Goal: Contribute content: Add original content to the website for others to see

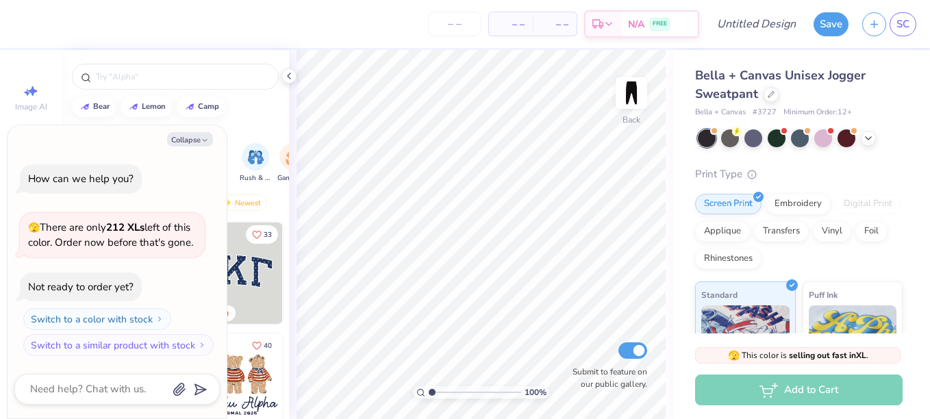
click at [251, 284] on img at bounding box center [232, 273] width 101 height 101
click at [198, 132] on button "Collapse" at bounding box center [190, 139] width 46 height 14
type textarea "x"
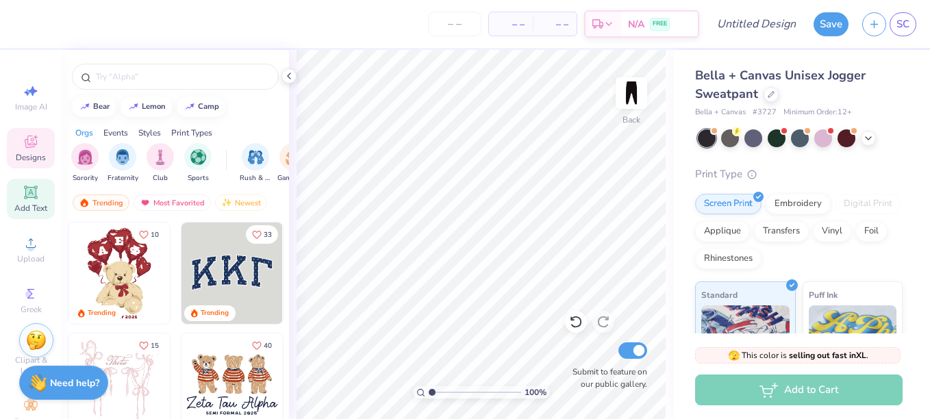
click at [41, 197] on div "Add Text" at bounding box center [31, 199] width 48 height 40
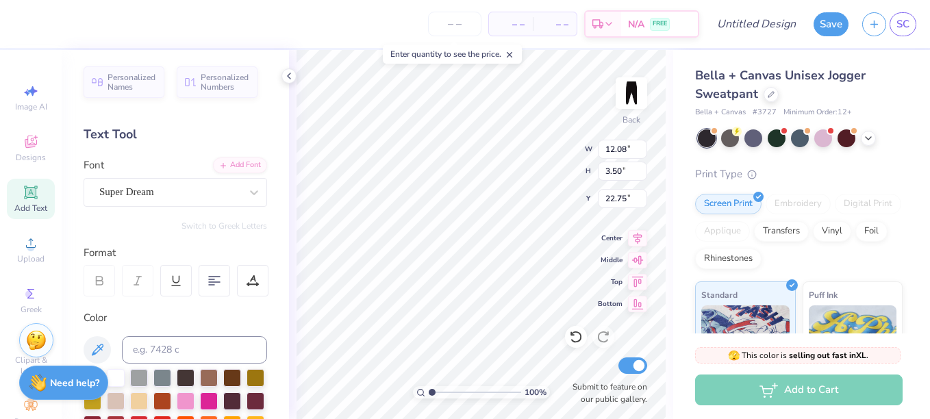
scroll to position [12, 2]
type textarea "j"
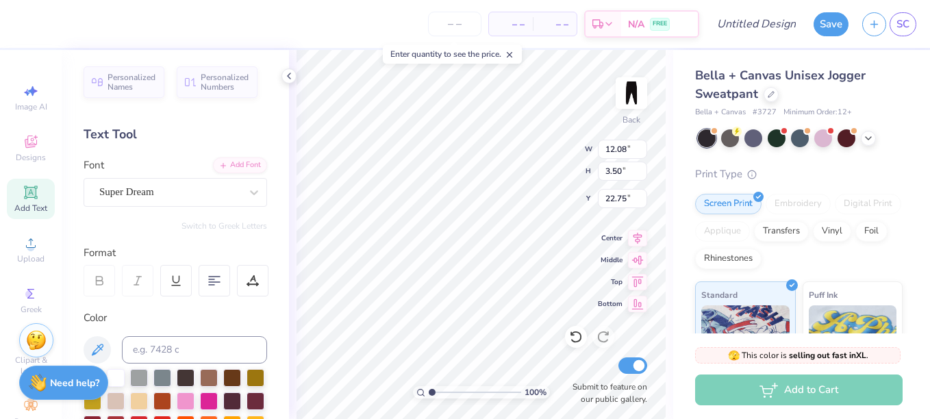
type textarea "j"
type textarea "ASON"
type input "10.08"
type input "2.97"
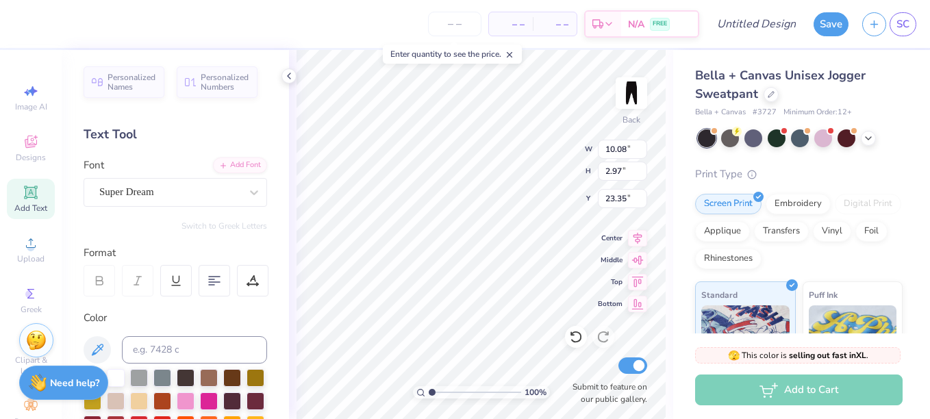
type input "20.06"
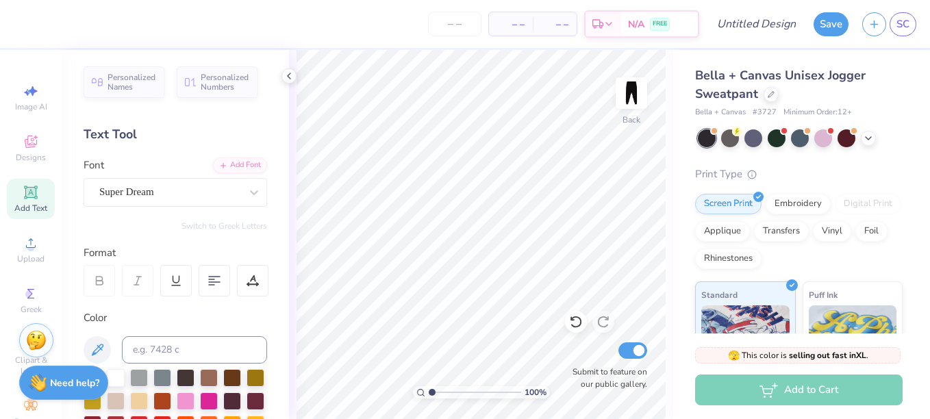
click at [118, 137] on div "Text Tool" at bounding box center [176, 134] width 184 height 18
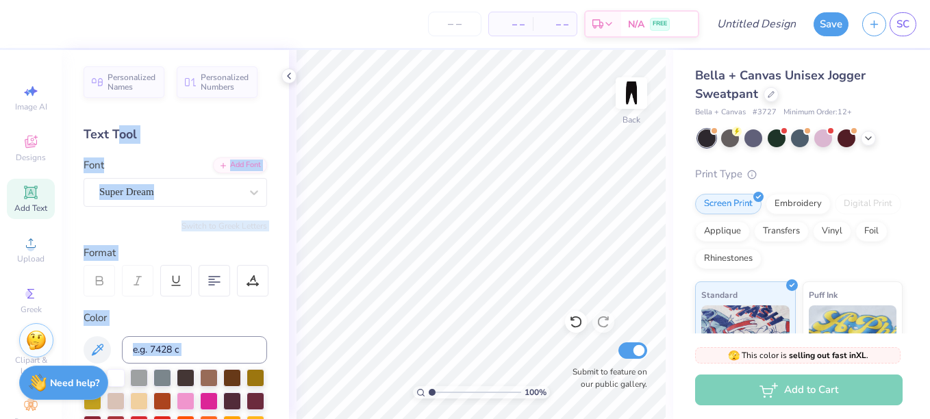
click at [297, 152] on div "– – Per Item – – Total Est. Delivery N/A FREE Design Title Save SC Image AI Des…" at bounding box center [465, 209] width 930 height 419
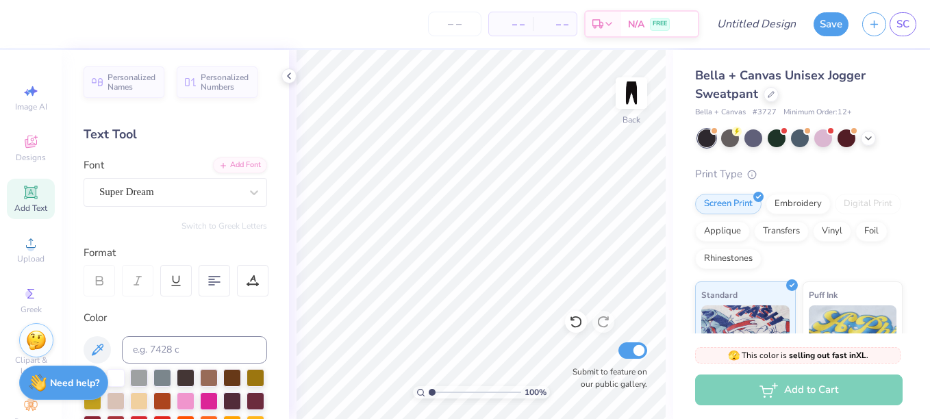
click at [97, 131] on div "Text Tool" at bounding box center [176, 134] width 184 height 18
click at [95, 130] on div "Text Tool" at bounding box center [176, 134] width 184 height 18
click at [118, 137] on div "Text Tool" at bounding box center [176, 134] width 184 height 18
click at [77, 116] on div "Personalized Names Personalized Numbers Text Tool Add Font Font Super Dream Swi…" at bounding box center [175, 234] width 227 height 369
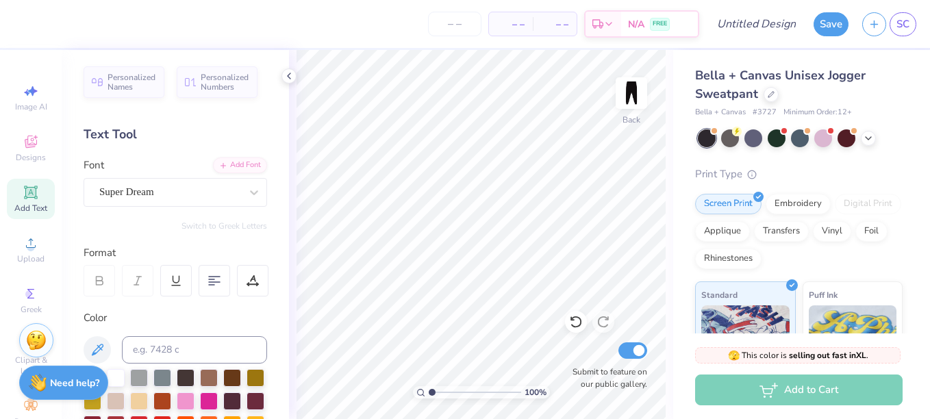
click at [80, 117] on div "Personalized Names Personalized Numbers Text Tool Add Font Font Super Dream Swi…" at bounding box center [175, 234] width 227 height 369
click at [97, 159] on label "Font" at bounding box center [94, 166] width 21 height 16
click at [99, 184] on input "Font" at bounding box center [100, 192] width 3 height 16
click at [631, 91] on img at bounding box center [631, 93] width 55 height 55
click at [621, 94] on img at bounding box center [631, 93] width 55 height 55
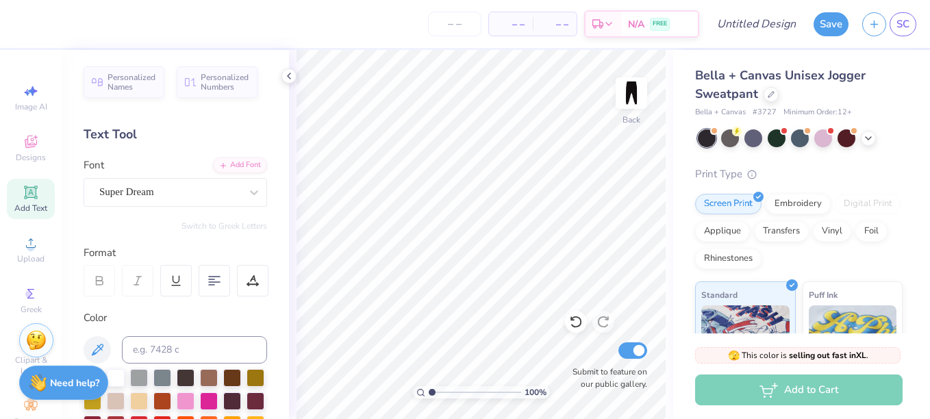
click at [119, 134] on div "Text Tool" at bounding box center [176, 134] width 184 height 18
click at [36, 133] on div "Designs" at bounding box center [31, 148] width 48 height 40
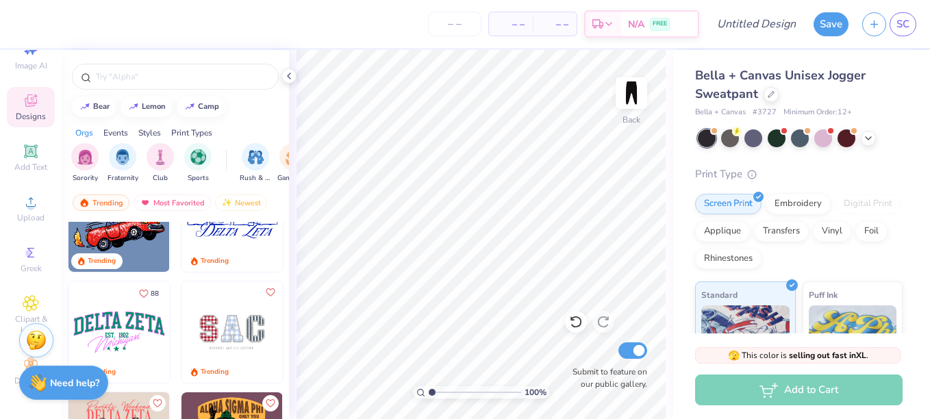
scroll to position [2353, 0]
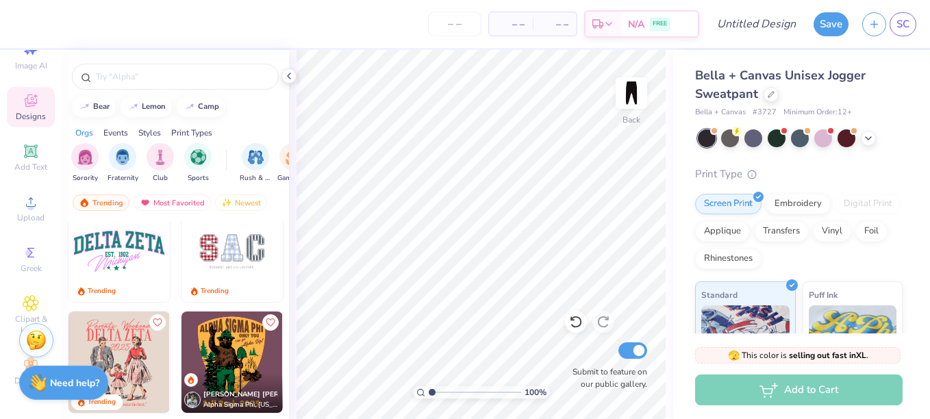
drag, startPoint x: 84, startPoint y: 162, endPoint x: 110, endPoint y: 130, distance: 41.3
click at [110, 130] on div "Events" at bounding box center [115, 133] width 25 height 12
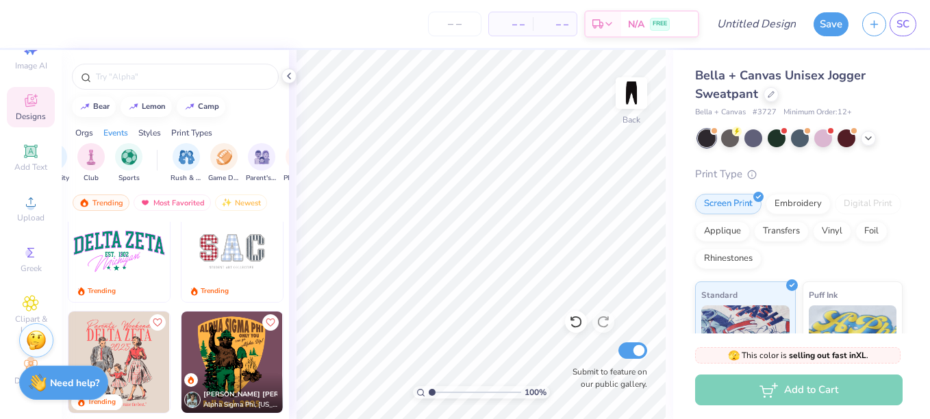
scroll to position [0, 171]
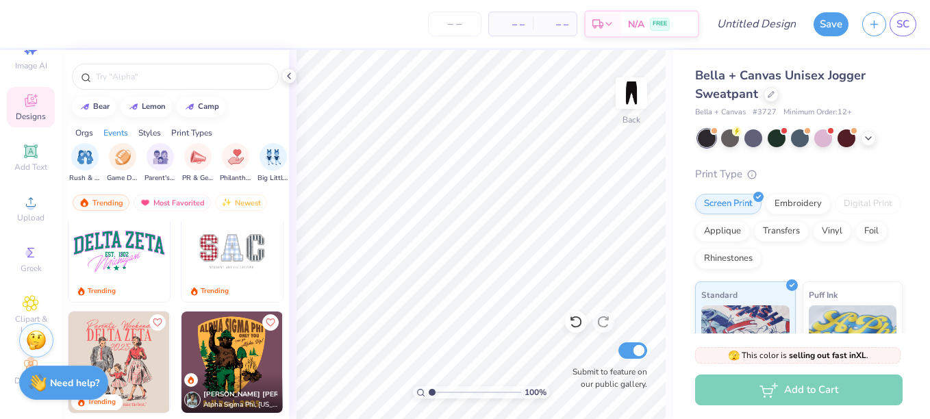
click at [147, 133] on div "Styles" at bounding box center [149, 133] width 23 height 12
click at [172, 127] on div "Print Types" at bounding box center [191, 133] width 41 height 12
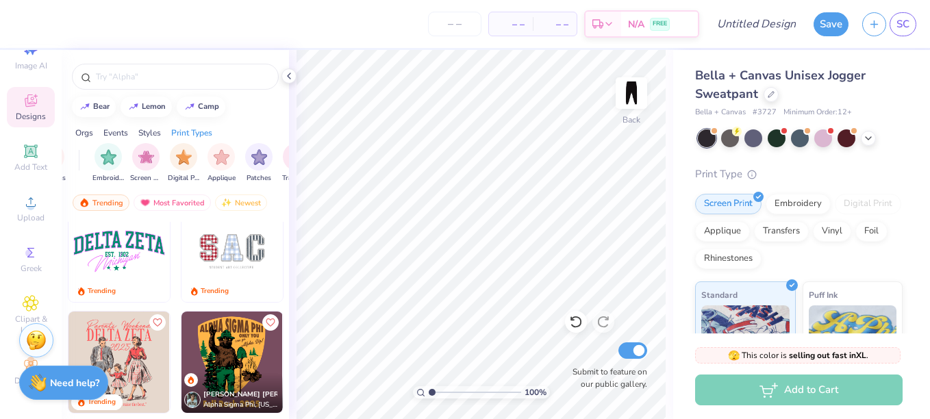
scroll to position [0, 1115]
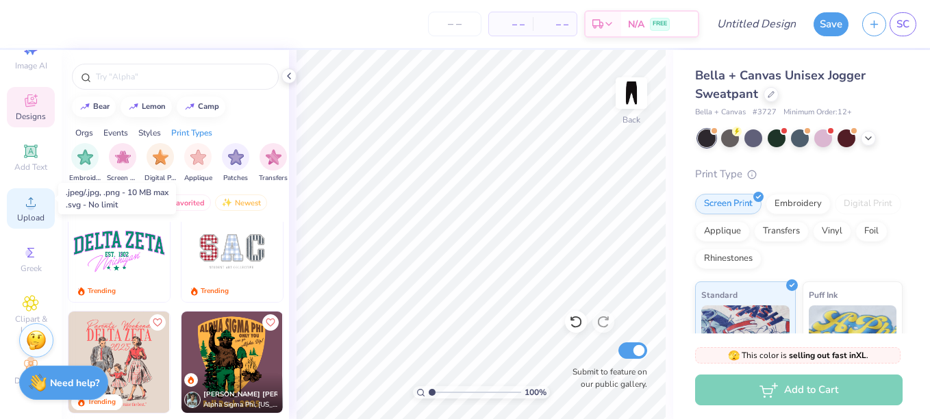
click at [16, 200] on div "Upload" at bounding box center [31, 208] width 48 height 40
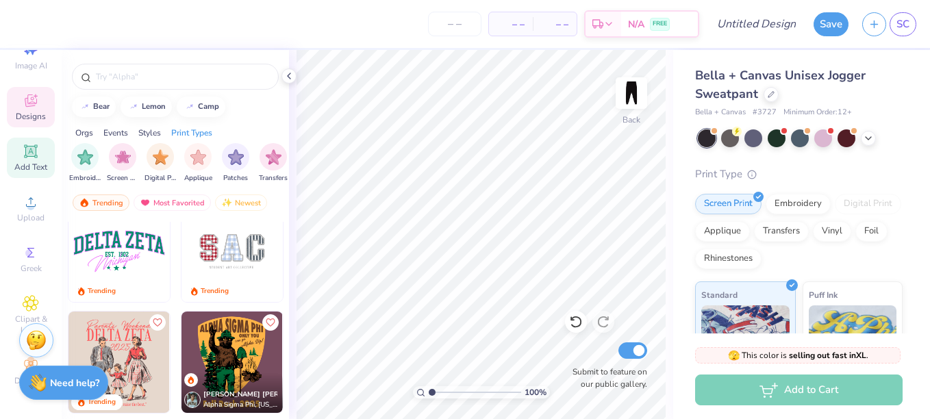
click at [31, 143] on icon at bounding box center [31, 151] width 16 height 16
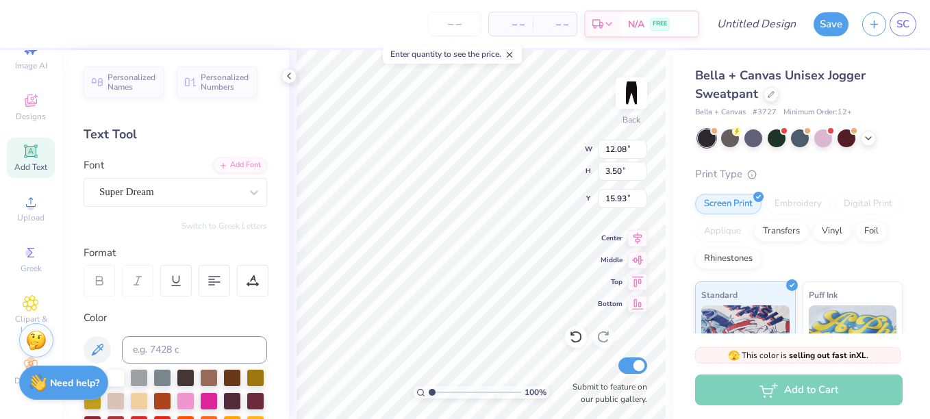
type input "15.93"
type input "10.40"
type input "3.01"
type input "15.56"
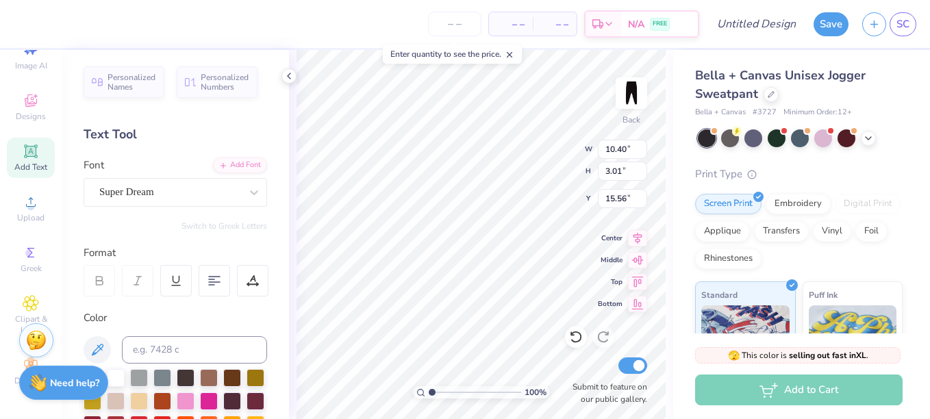
type textarea "T"
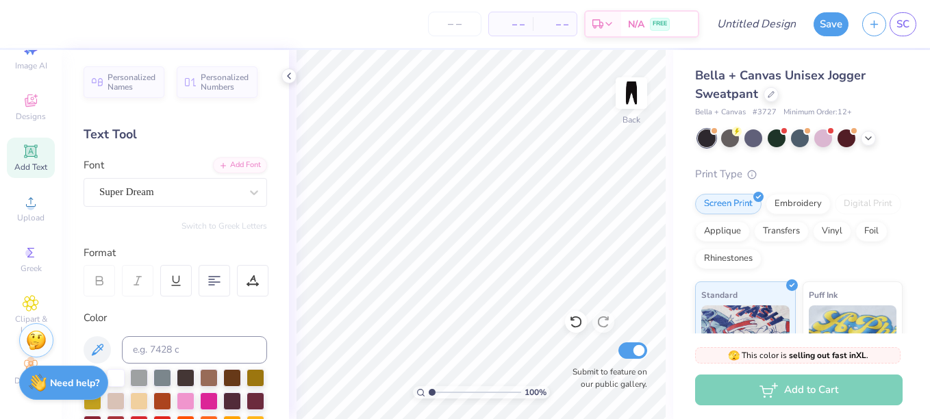
click at [98, 136] on div "Text Tool" at bounding box center [176, 134] width 184 height 18
click at [123, 131] on div "Text Tool" at bounding box center [176, 134] width 184 height 18
click at [96, 135] on div "Text Tool" at bounding box center [176, 134] width 184 height 18
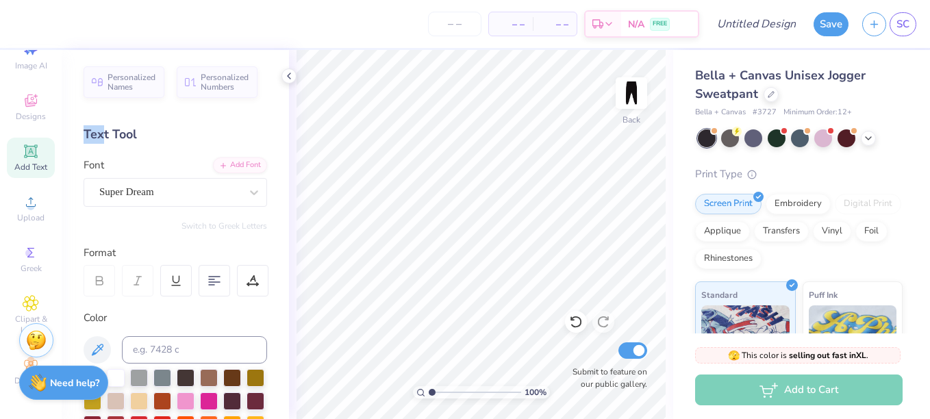
drag, startPoint x: 103, startPoint y: 137, endPoint x: 84, endPoint y: 130, distance: 20.4
click at [84, 130] on div "Text Tool" at bounding box center [176, 134] width 184 height 18
click at [106, 158] on div "Font Super Dream" at bounding box center [176, 182] width 184 height 49
drag, startPoint x: 88, startPoint y: 129, endPoint x: 166, endPoint y: 131, distance: 78.1
click at [166, 131] on div "Text Tool" at bounding box center [176, 134] width 184 height 18
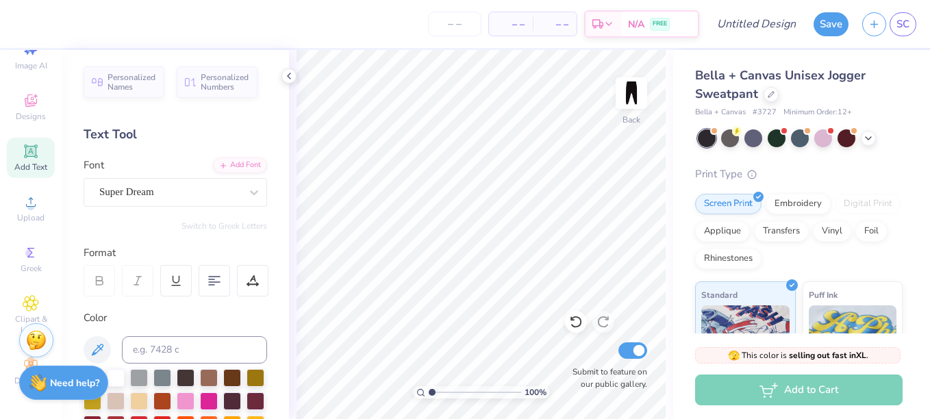
click at [86, 131] on div "Text Tool" at bounding box center [176, 134] width 184 height 18
drag, startPoint x: 86, startPoint y: 131, endPoint x: 177, endPoint y: 135, distance: 91.9
click at [177, 135] on div "Text Tool" at bounding box center [176, 134] width 184 height 18
click at [225, 163] on div "Add Font" at bounding box center [240, 164] width 54 height 16
